Goal: Transaction & Acquisition: Purchase product/service

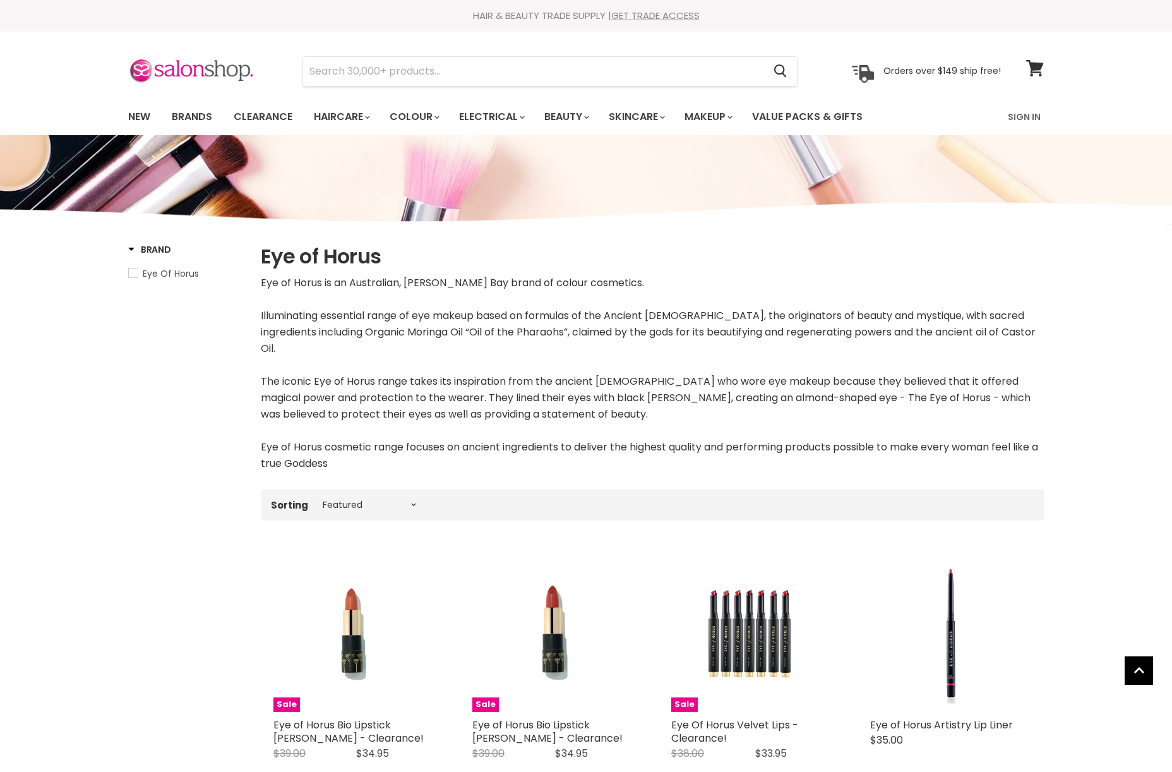
select select "manual"
click at [193, 77] on img at bounding box center [191, 71] width 126 height 27
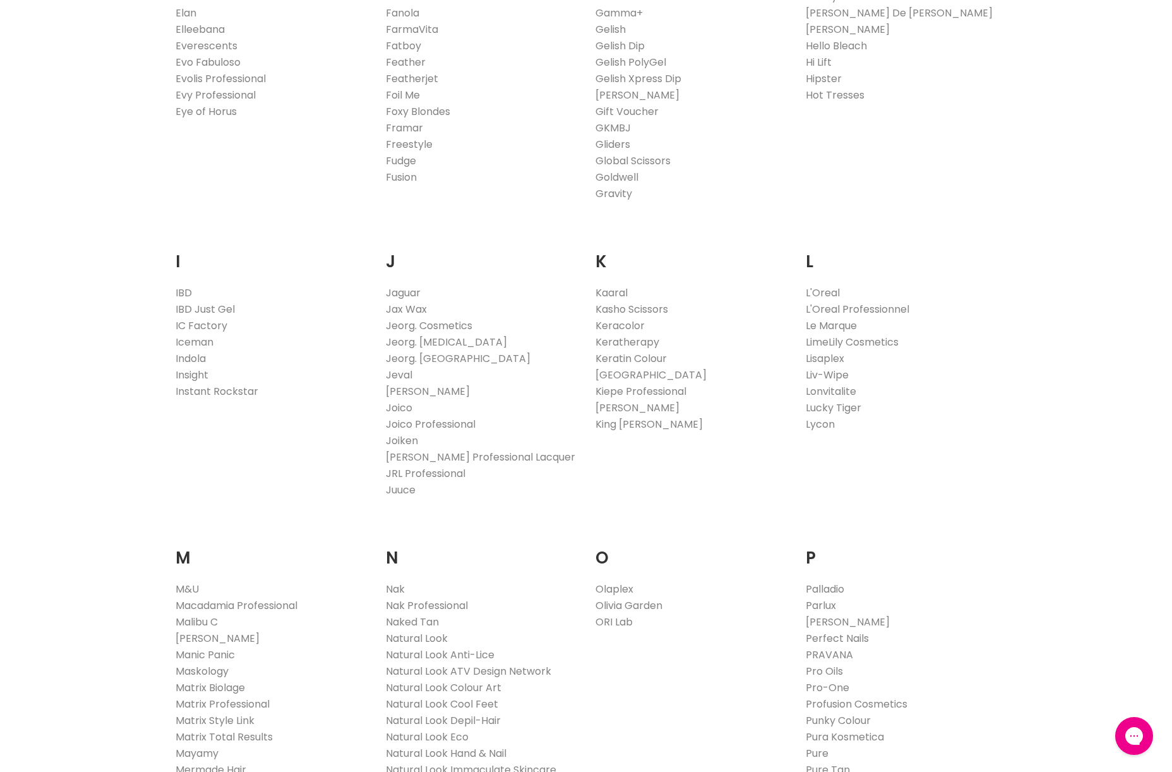
scroll to position [918, 0]
click at [202, 107] on link "Eye of Horus" at bounding box center [206, 110] width 61 height 15
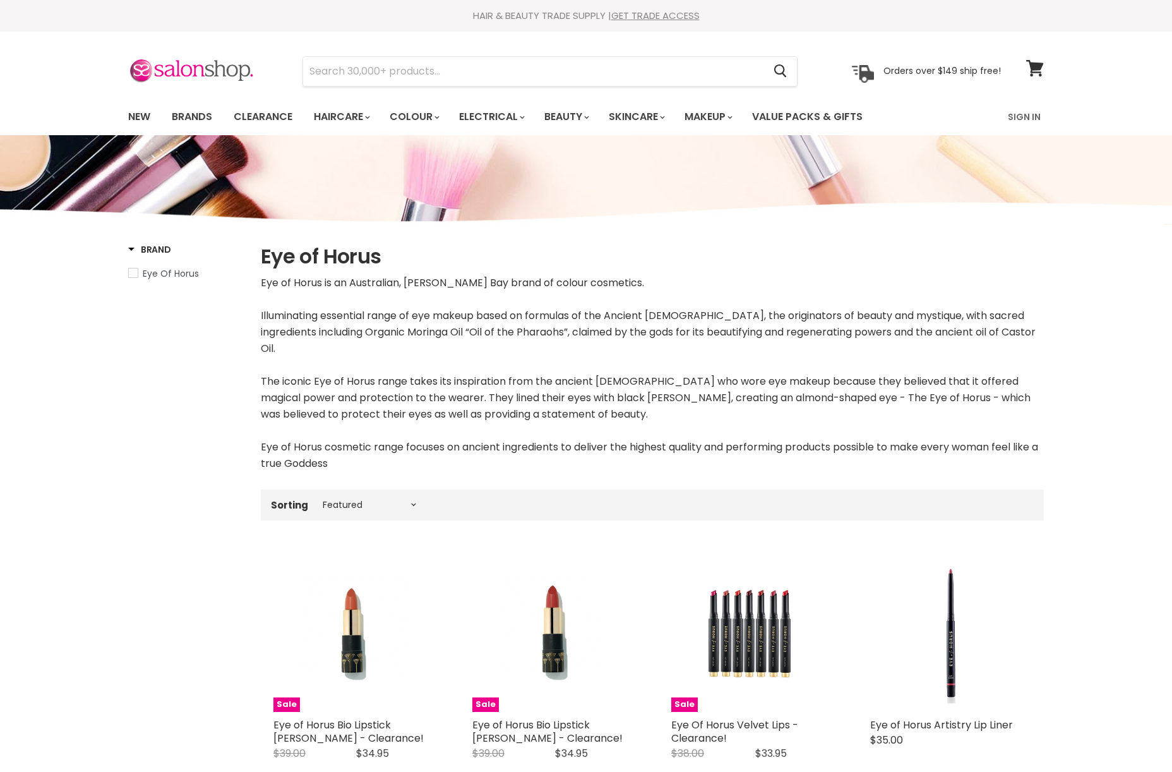
select select "manual"
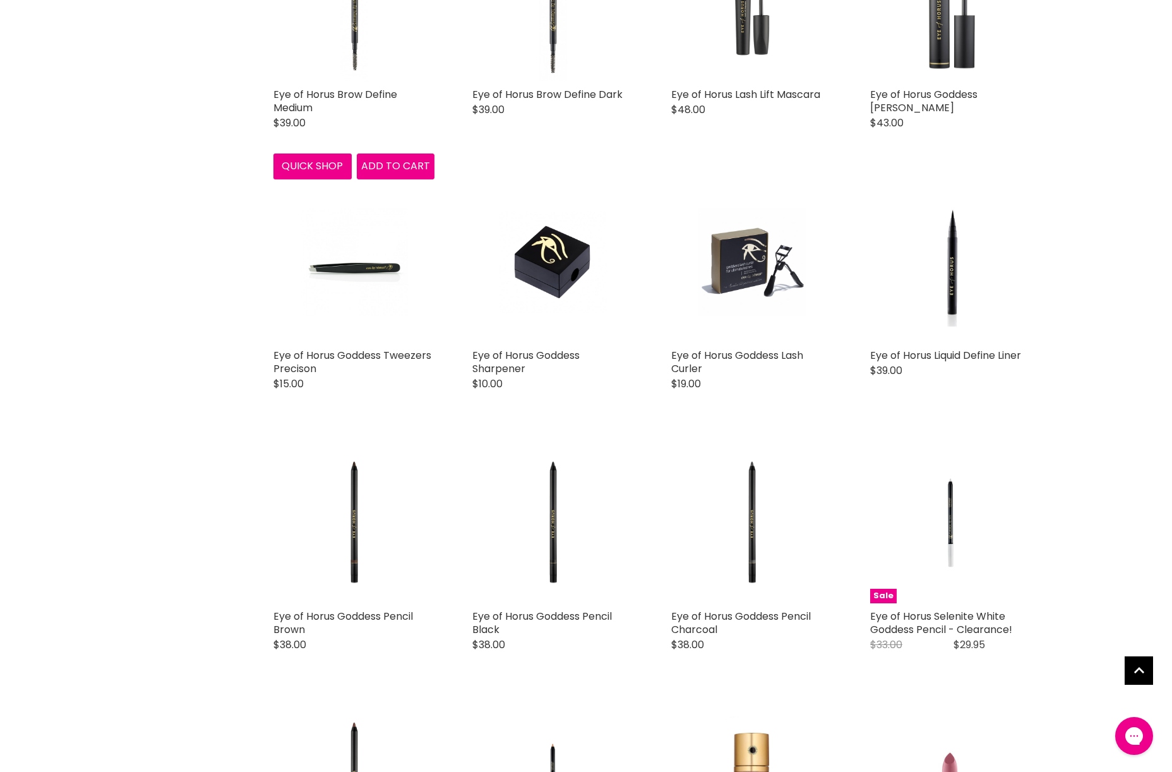
scroll to position [1415, 0]
